Goal: Task Accomplishment & Management: Use online tool/utility

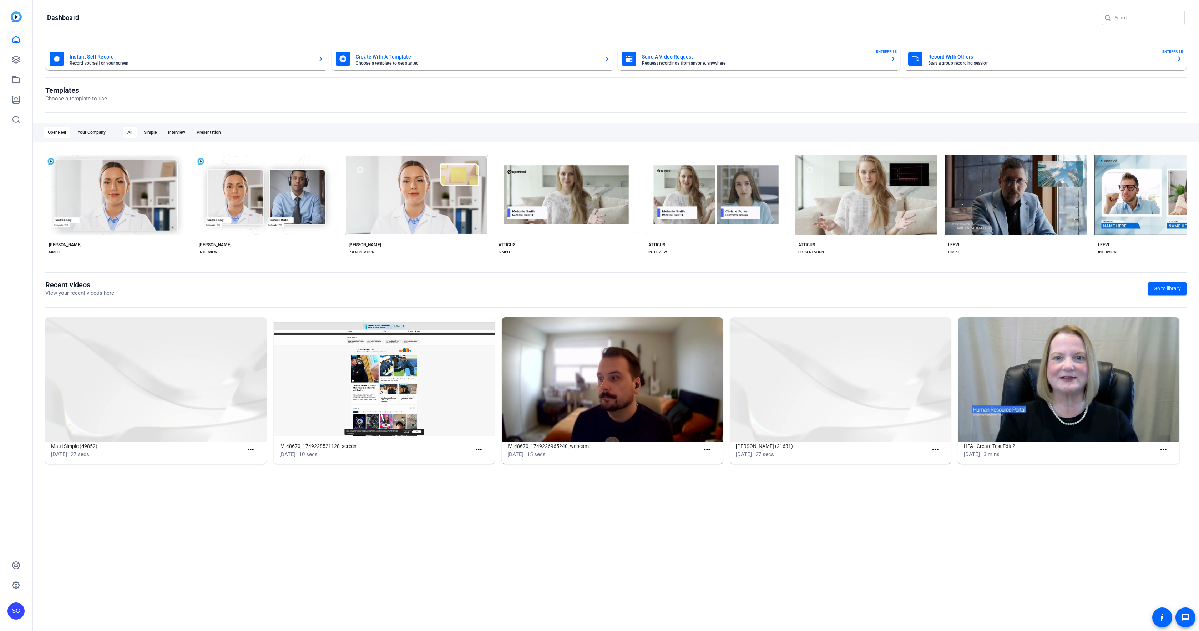
click at [11, 68] on div at bounding box center [15, 79] width 17 height 97
click at [12, 62] on icon at bounding box center [16, 59] width 9 height 9
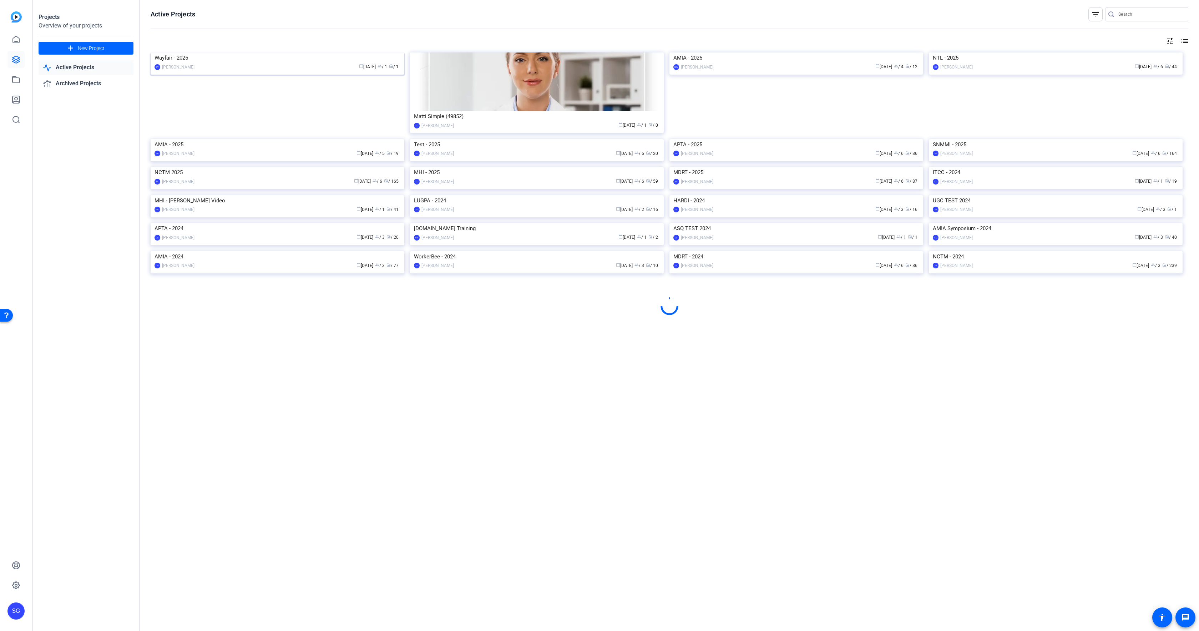
click at [254, 63] on div "Wayfair - 2025" at bounding box center [277, 57] width 246 height 11
click at [1033, 139] on img at bounding box center [1056, 139] width 254 height 0
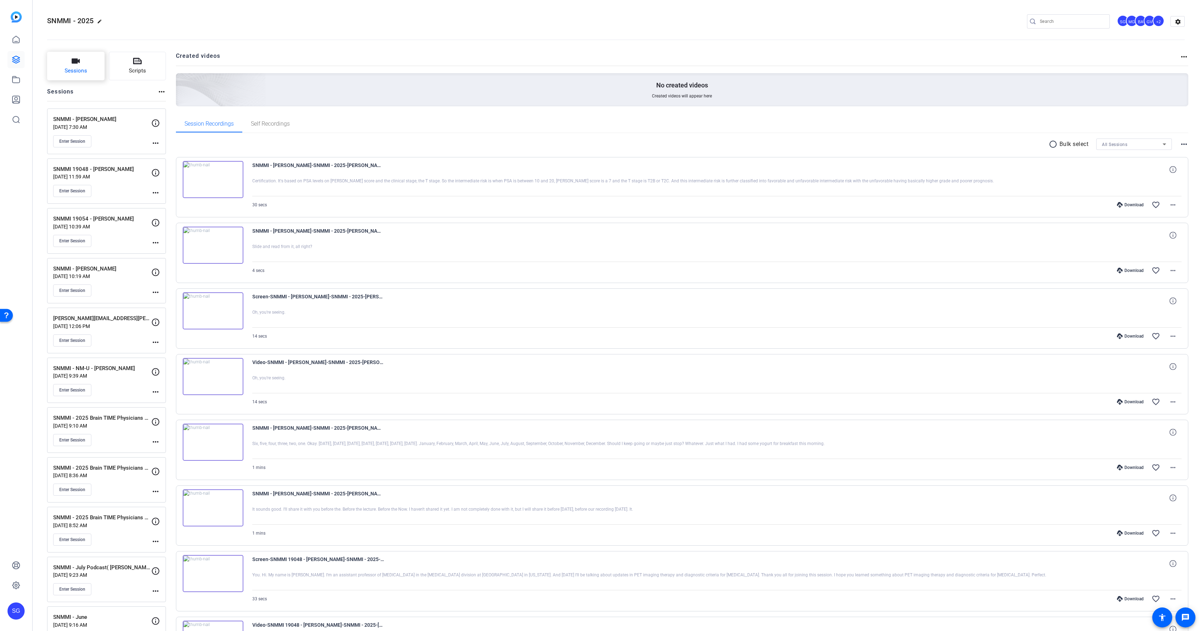
click at [85, 73] on span "Sessions" at bounding box center [76, 71] width 22 height 8
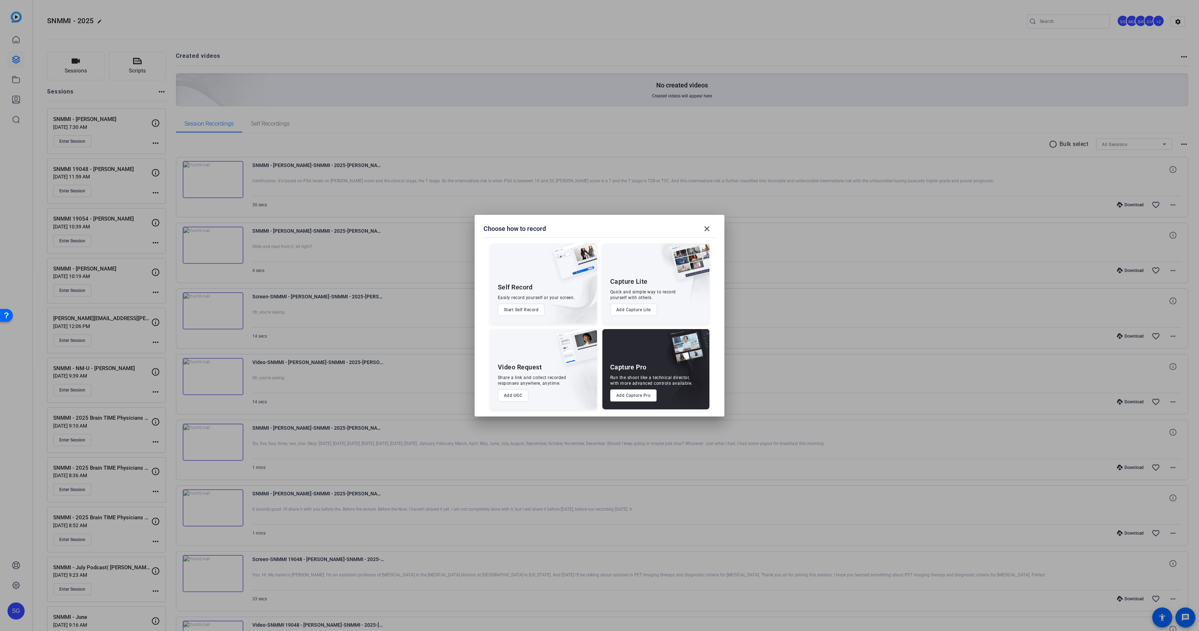
click at [637, 390] on button "Add Capture Pro" at bounding box center [633, 395] width 47 height 12
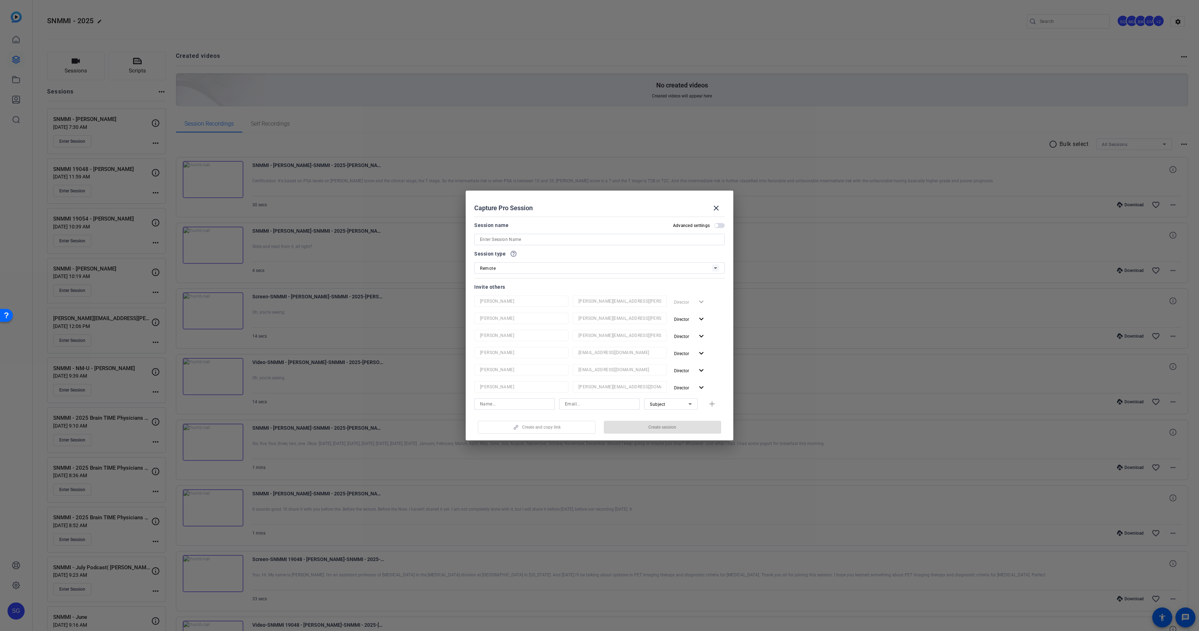
click at [517, 240] on input at bounding box center [599, 239] width 239 height 9
paste input "Podcast Series - Episode 5 -"
type input "Podcast Series - Episode 5"
click at [698, 320] on mat-icon "expand_more" at bounding box center [701, 319] width 9 height 9
drag, startPoint x: 690, startPoint y: 344, endPoint x: 686, endPoint y: 325, distance: 18.9
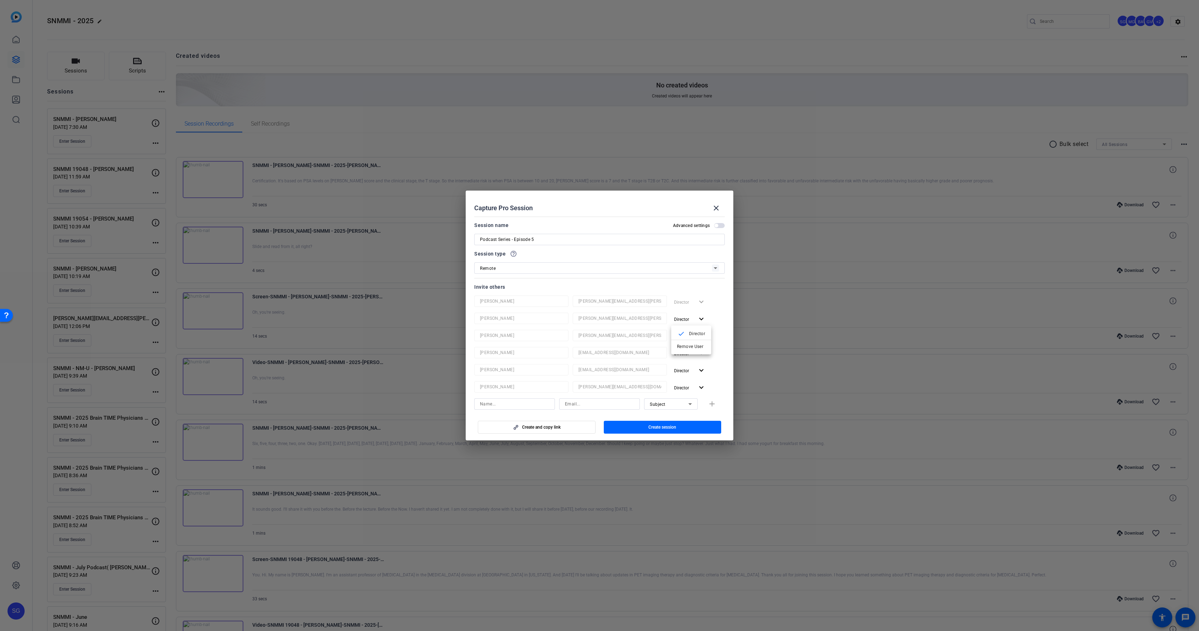
click at [690, 344] on span "Remove User" at bounding box center [690, 346] width 26 height 5
click at [685, 321] on span "Director" at bounding box center [681, 319] width 15 height 5
click at [685, 346] on span "Remove User" at bounding box center [690, 346] width 26 height 5
click at [684, 326] on span "button" at bounding box center [689, 318] width 37 height 17
drag, startPoint x: 684, startPoint y: 341, endPoint x: 682, endPoint y: 325, distance: 16.5
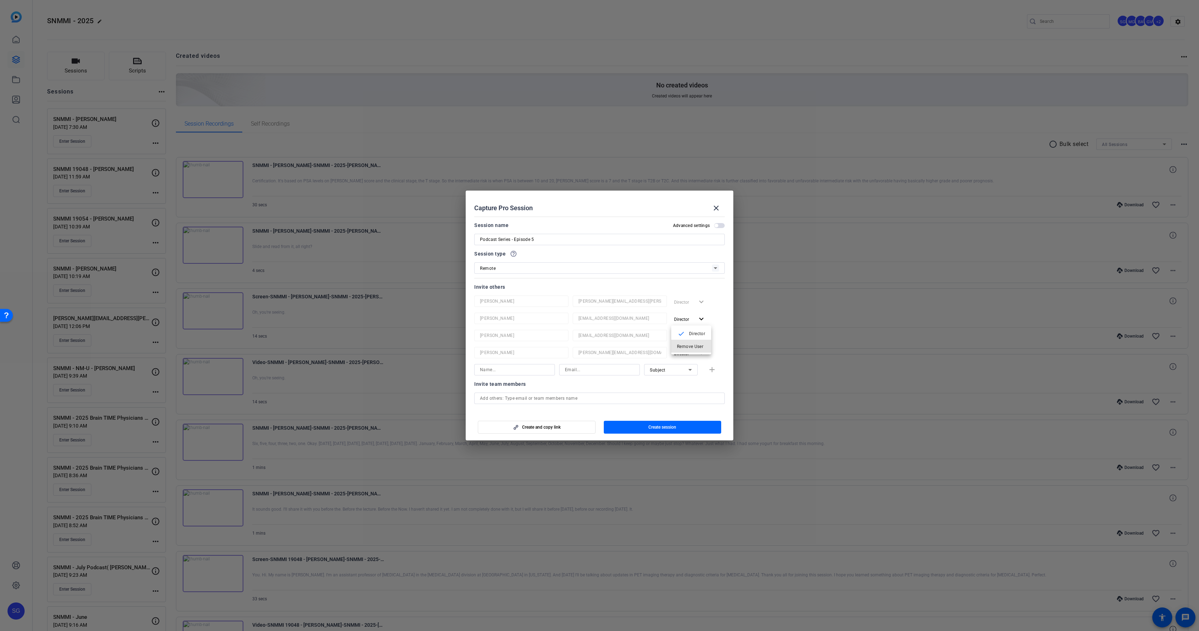
click at [684, 341] on button "Remove User" at bounding box center [691, 346] width 40 height 12
click at [681, 321] on span "Director" at bounding box center [684, 319] width 20 height 9
drag, startPoint x: 680, startPoint y: 344, endPoint x: 680, endPoint y: 317, distance: 26.4
click at [680, 344] on span "Remove User" at bounding box center [690, 346] width 26 height 5
click at [680, 313] on span "button" at bounding box center [689, 318] width 37 height 17
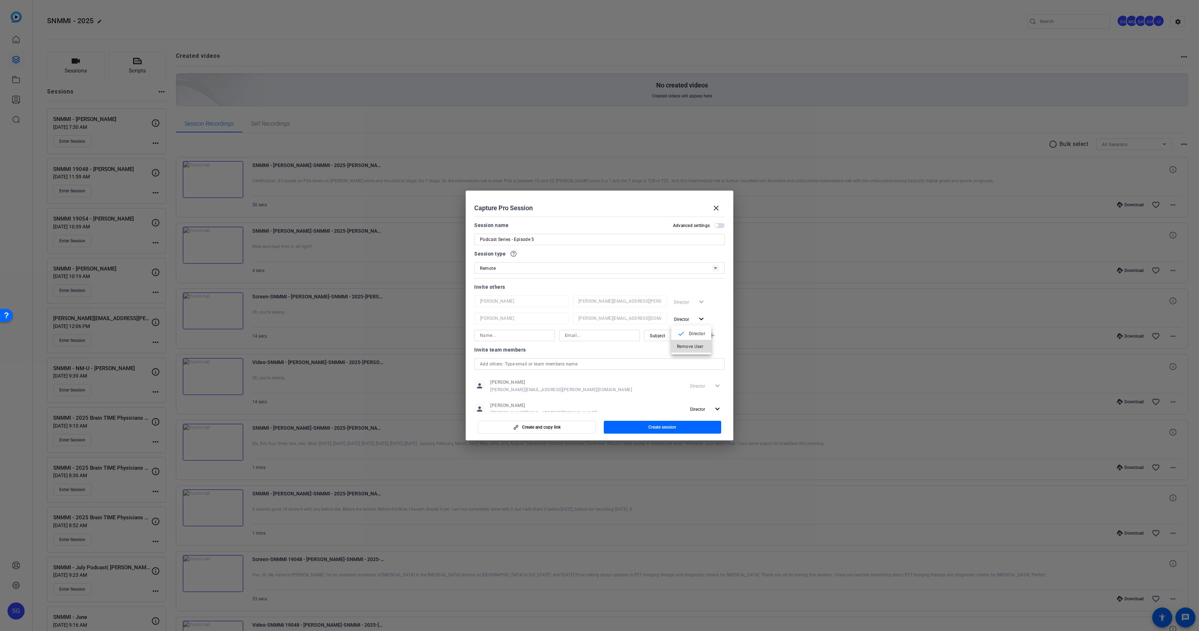
click at [683, 342] on span "Remove User" at bounding box center [691, 346] width 29 height 9
click at [662, 430] on button "Create session" at bounding box center [663, 427] width 118 height 13
